Goal: Navigation & Orientation: Find specific page/section

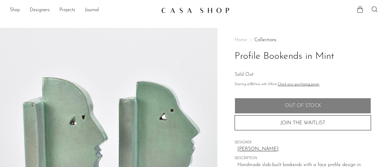
click at [19, 11] on link "Shop" at bounding box center [15, 10] width 10 height 8
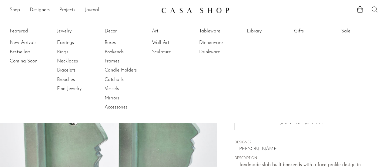
click at [259, 31] on link "Library" at bounding box center [269, 31] width 45 height 7
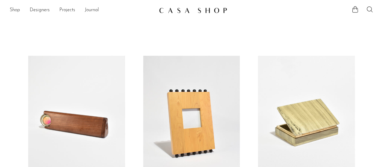
scroll to position [78, 0]
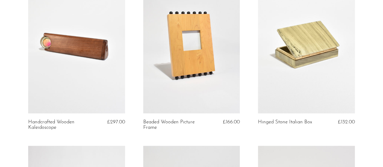
click at [263, 136] on article "Hinged Stone Italian Box £132.00" at bounding box center [306, 62] width 115 height 168
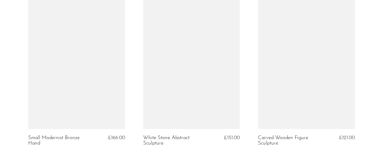
scroll to position [1965, 0]
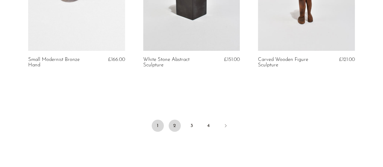
click at [175, 121] on link "2" at bounding box center [175, 126] width 12 height 12
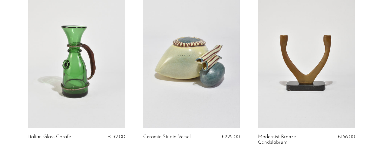
scroll to position [1993, 0]
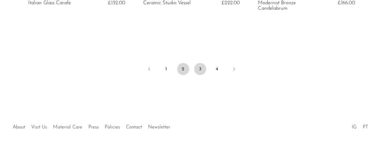
click at [201, 66] on link "3" at bounding box center [200, 69] width 12 height 12
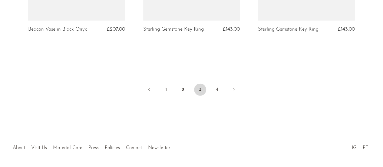
scroll to position [2006, 0]
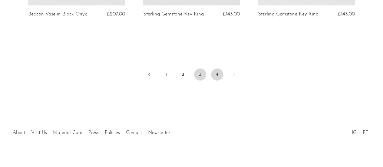
click at [215, 68] on link "4" at bounding box center [217, 74] width 12 height 12
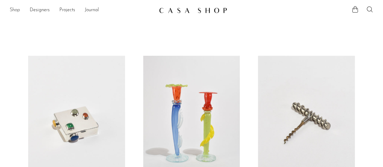
click at [15, 9] on link "Shop" at bounding box center [15, 10] width 10 height 8
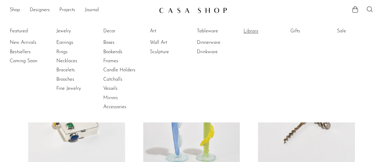
click at [255, 34] on link "Library" at bounding box center [266, 31] width 45 height 7
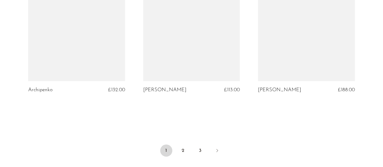
scroll to position [2010, 0]
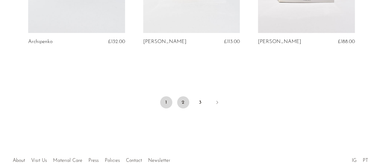
click at [181, 96] on link "2" at bounding box center [183, 102] width 12 height 12
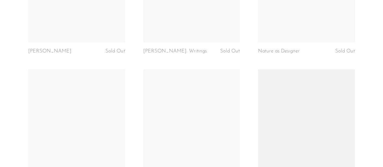
scroll to position [2026, 0]
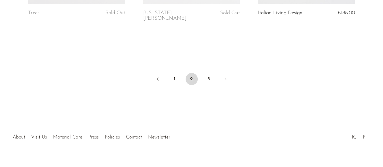
click at [202, 71] on ul "1 2 3" at bounding box center [191, 80] width 383 height 18
click at [209, 73] on link "3" at bounding box center [209, 79] width 12 height 12
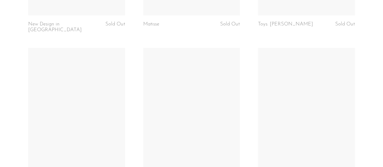
scroll to position [1183, 0]
